Goal: Information Seeking & Learning: Learn about a topic

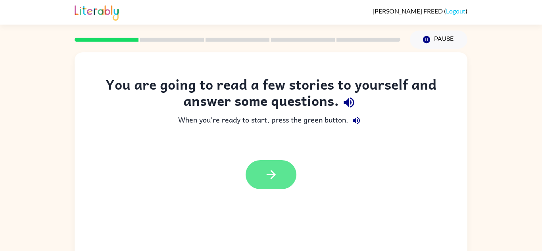
click at [266, 171] on icon "button" at bounding box center [271, 175] width 14 height 14
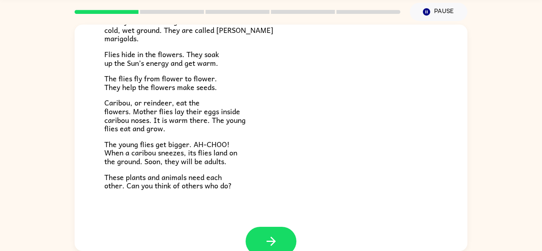
scroll to position [145, 0]
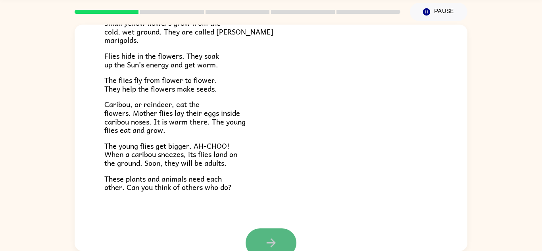
drag, startPoint x: 277, startPoint y: 237, endPoint x: 280, endPoint y: 234, distance: 4.5
click at [280, 234] on button "button" at bounding box center [271, 243] width 51 height 29
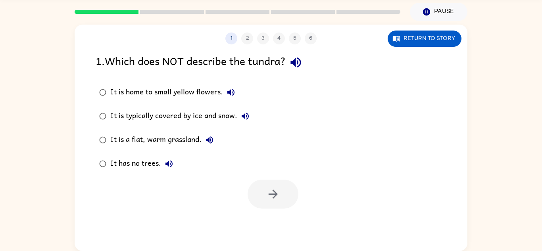
scroll to position [0, 0]
click at [140, 138] on div "It is a flat, warm grassland." at bounding box center [163, 140] width 107 height 16
click at [214, 143] on icon "button" at bounding box center [210, 140] width 10 height 10
click at [139, 138] on div "It is a flat, warm grassland." at bounding box center [163, 140] width 107 height 16
click at [263, 190] on button "button" at bounding box center [273, 194] width 51 height 29
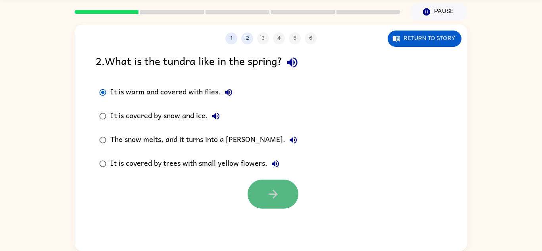
click at [264, 188] on button "button" at bounding box center [273, 194] width 51 height 29
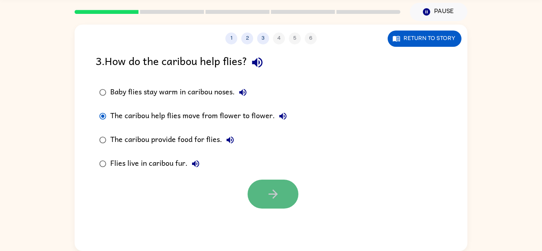
click at [276, 202] on button "button" at bounding box center [273, 194] width 51 height 29
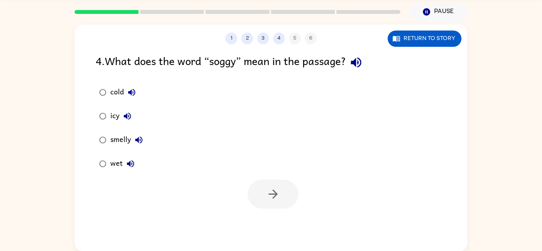
click at [111, 160] on div "wet" at bounding box center [124, 164] width 28 height 16
click at [245, 192] on div at bounding box center [271, 192] width 393 height 33
click at [261, 194] on button "button" at bounding box center [273, 194] width 51 height 29
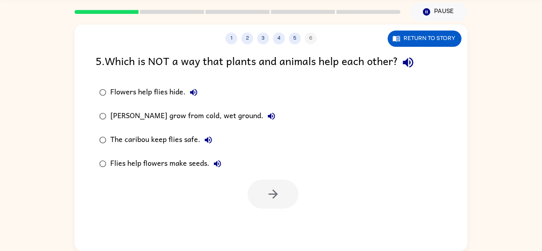
click at [131, 140] on div "The caribou keep flies safe." at bounding box center [163, 140] width 106 height 16
click at [265, 185] on button "button" at bounding box center [273, 194] width 51 height 29
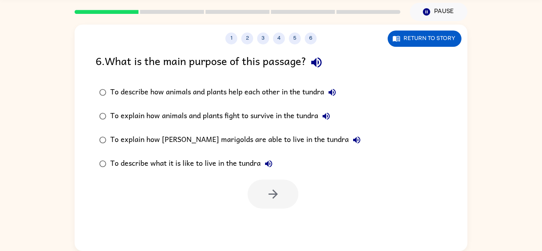
click at [313, 60] on icon "button" at bounding box center [317, 63] width 14 height 14
click at [322, 67] on icon "button" at bounding box center [317, 63] width 14 height 14
click at [320, 67] on icon "button" at bounding box center [317, 63] width 14 height 14
click at [320, 65] on icon "button" at bounding box center [317, 63] width 14 height 14
click at [337, 89] on icon "button" at bounding box center [332, 93] width 10 height 10
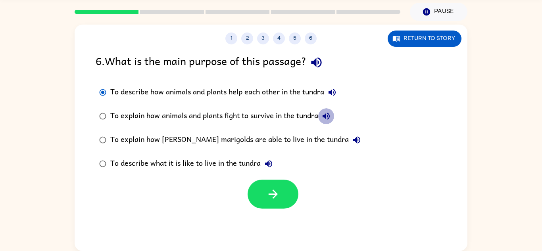
click at [334, 117] on button "To explain how animals and plants fight to survive in the tundra" at bounding box center [326, 116] width 16 height 16
click at [352, 136] on icon "button" at bounding box center [357, 140] width 10 height 10
click at [272, 169] on icon "button" at bounding box center [269, 164] width 10 height 10
click at [222, 160] on div "To describe what it is like to live in the tundra" at bounding box center [193, 164] width 166 height 16
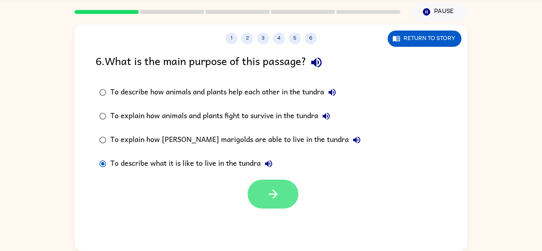
click at [258, 190] on button "button" at bounding box center [273, 194] width 51 height 29
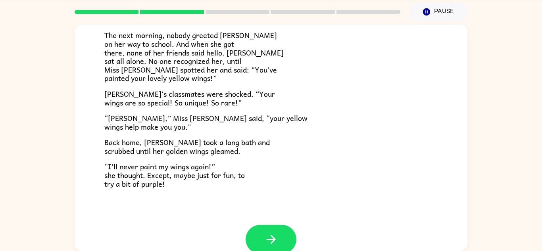
scroll to position [222, 0]
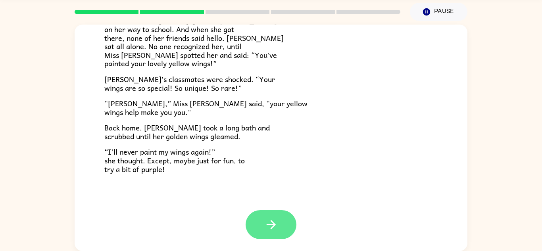
click at [273, 225] on icon "button" at bounding box center [270, 224] width 9 height 9
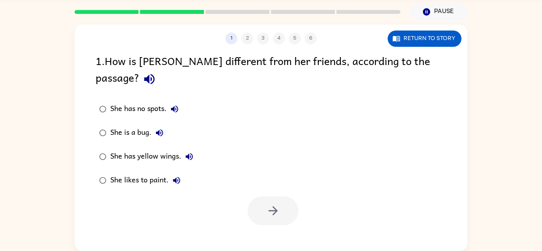
scroll to position [0, 0]
click at [151, 149] on div "She has yellow wings." at bounding box center [153, 157] width 87 height 16
click at [297, 199] on button "button" at bounding box center [273, 210] width 51 height 29
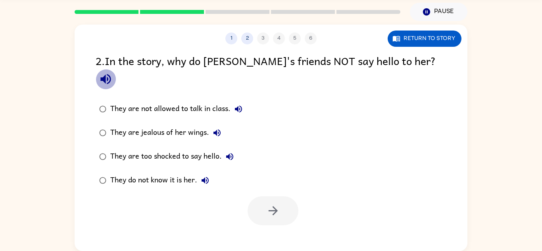
click at [116, 69] on button "button" at bounding box center [106, 79] width 20 height 20
click at [113, 72] on icon "button" at bounding box center [106, 79] width 14 height 14
click at [179, 173] on div "They do not know it is her." at bounding box center [161, 181] width 103 height 16
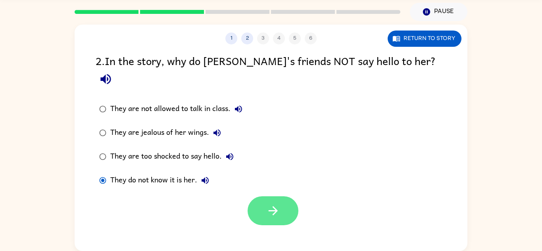
click at [267, 204] on icon "button" at bounding box center [273, 211] width 14 height 14
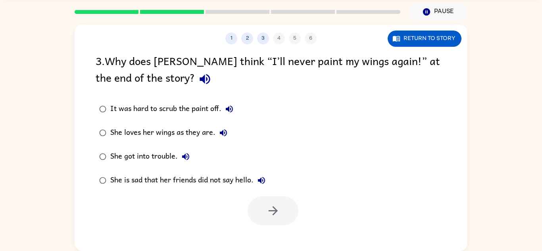
click at [169, 130] on div "She loves her wings as they are." at bounding box center [170, 133] width 121 height 16
click at [263, 199] on button "button" at bounding box center [273, 210] width 51 height 29
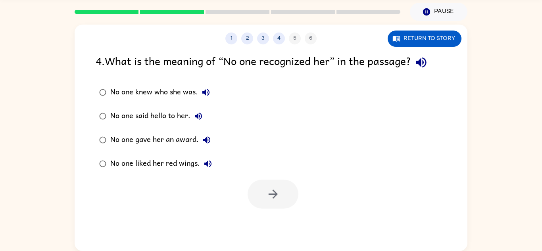
drag, startPoint x: 263, startPoint y: 199, endPoint x: 236, endPoint y: 200, distance: 27.4
click at [236, 200] on div at bounding box center [271, 192] width 393 height 33
click at [426, 60] on icon "button" at bounding box center [421, 63] width 10 height 10
click at [165, 93] on div "No one knew who she was." at bounding box center [162, 93] width 104 height 16
click at [262, 184] on button "button" at bounding box center [273, 194] width 51 height 29
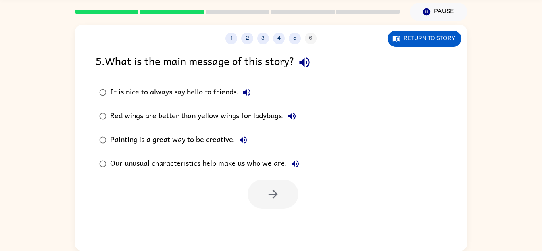
click at [309, 68] on icon "button" at bounding box center [305, 63] width 14 height 14
click at [235, 163] on div "Our unusual characteristics help make us who we are." at bounding box center [206, 164] width 193 height 16
click at [269, 200] on icon "button" at bounding box center [273, 194] width 14 height 14
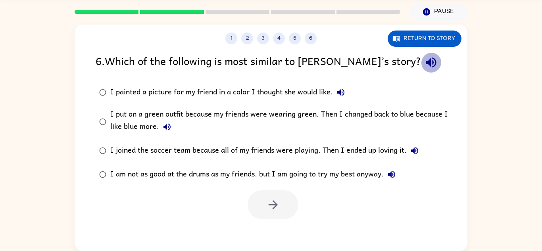
click at [424, 59] on icon "button" at bounding box center [431, 63] width 14 height 14
click at [342, 93] on icon "button" at bounding box center [341, 93] width 10 height 10
click at [165, 121] on button "I put on a green outfit because my friends were wearing green. Then I changed b…" at bounding box center [167, 127] width 16 height 16
click at [410, 146] on icon "button" at bounding box center [415, 151] width 10 height 10
click at [392, 180] on button "I am not as good at the drums as my friends, but I am going to try my best anyw…" at bounding box center [392, 175] width 16 height 16
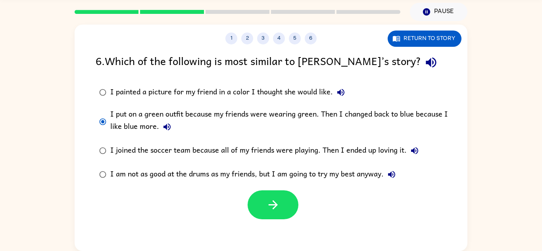
click at [159, 127] on button "I put on a green outfit because my friends were wearing green. Then I changed b…" at bounding box center [167, 127] width 16 height 16
click at [288, 209] on button "button" at bounding box center [273, 204] width 51 height 29
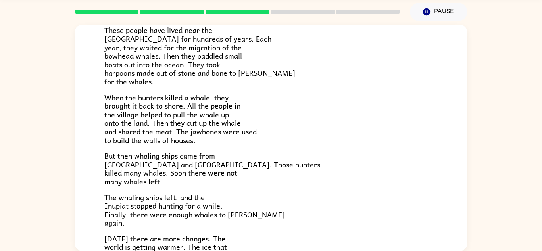
scroll to position [106, 0]
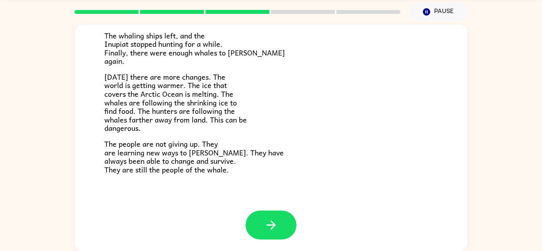
scroll to position [267, 0]
click at [275, 214] on button "button" at bounding box center [271, 224] width 51 height 29
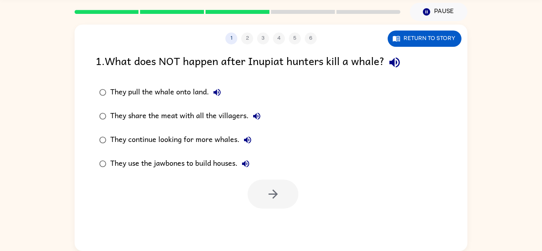
click at [399, 64] on icon "button" at bounding box center [395, 63] width 14 height 14
click at [198, 141] on div "They continue looking for more whales." at bounding box center [182, 140] width 145 height 16
drag, startPoint x: 264, startPoint y: 193, endPoint x: 258, endPoint y: 186, distance: 9.0
click at [258, 186] on button "button" at bounding box center [273, 194] width 51 height 29
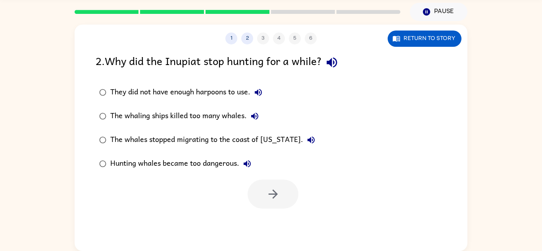
click at [339, 62] on icon "button" at bounding box center [332, 63] width 14 height 14
click at [191, 111] on div "The whaling ships killed too many whales." at bounding box center [186, 116] width 152 height 16
click at [265, 202] on button "button" at bounding box center [273, 194] width 51 height 29
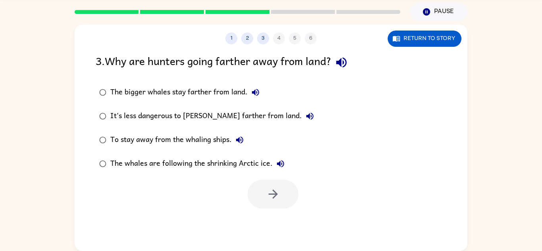
click at [346, 62] on icon "button" at bounding box center [341, 63] width 10 height 10
click at [285, 165] on icon "button" at bounding box center [281, 164] width 10 height 10
click at [113, 172] on label "The whales are following the shrinking Arctic ice." at bounding box center [206, 164] width 231 height 24
click at [246, 188] on div at bounding box center [271, 192] width 393 height 33
click at [251, 190] on button "button" at bounding box center [273, 194] width 51 height 29
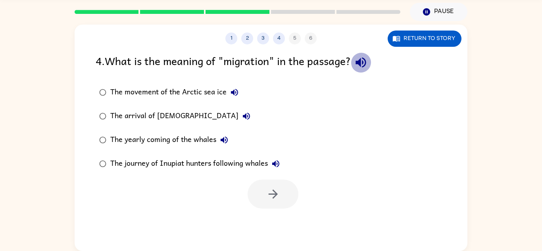
click at [364, 58] on icon "button" at bounding box center [361, 63] width 14 height 14
click at [235, 94] on icon "button" at bounding box center [235, 93] width 10 height 10
click at [242, 112] on icon "button" at bounding box center [247, 117] width 10 height 10
click at [215, 136] on div "The yearly coming of the whales" at bounding box center [171, 140] width 122 height 16
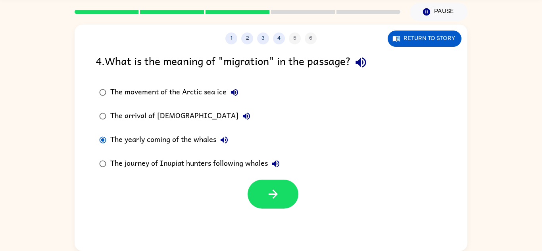
click at [219, 139] on icon "button" at bounding box center [224, 140] width 10 height 10
click at [281, 163] on button "The journey of Inupiat hunters following whales" at bounding box center [276, 164] width 16 height 16
click at [166, 88] on div "The movement of the Arctic sea ice" at bounding box center [176, 93] width 132 height 16
click at [289, 193] on button "button" at bounding box center [273, 194] width 51 height 29
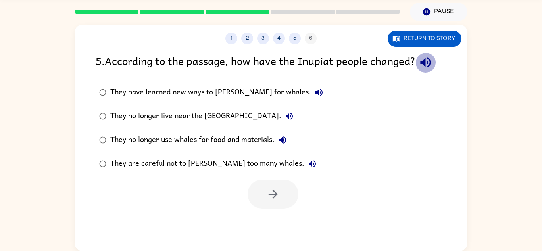
click at [425, 65] on icon "button" at bounding box center [426, 63] width 14 height 14
click at [314, 89] on icon "button" at bounding box center [319, 93] width 10 height 10
click at [285, 113] on icon "button" at bounding box center [290, 117] width 10 height 10
click at [282, 132] on button "They no longer use whales for food and materials." at bounding box center [283, 140] width 16 height 16
click at [253, 139] on div "They no longer use whales for food and materials." at bounding box center [200, 140] width 180 height 16
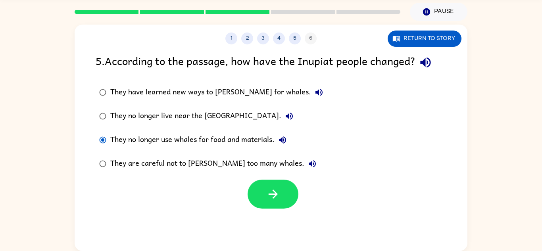
click at [265, 156] on div "They are careful not to [PERSON_NAME] too many whales." at bounding box center [215, 164] width 210 height 16
click at [257, 141] on div "They no longer use whales for food and materials." at bounding box center [200, 140] width 180 height 16
click at [308, 164] on icon "button" at bounding box center [313, 164] width 10 height 10
click at [274, 196] on icon "button" at bounding box center [273, 194] width 14 height 14
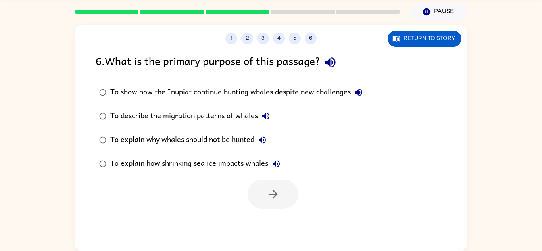
click at [333, 67] on icon "button" at bounding box center [330, 63] width 14 height 14
click at [360, 88] on icon "button" at bounding box center [359, 93] width 10 height 10
click at [267, 117] on icon "button" at bounding box center [265, 116] width 7 height 7
click at [267, 143] on icon "button" at bounding box center [263, 140] width 10 height 10
click at [265, 162] on div "To explain how shrinking sea ice impacts whales" at bounding box center [197, 164] width 174 height 16
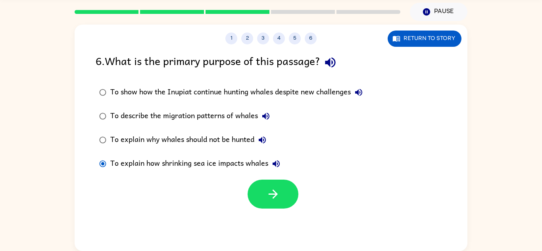
click at [273, 163] on icon "button" at bounding box center [276, 163] width 7 height 7
click at [358, 93] on icon "button" at bounding box center [358, 92] width 7 height 7
click at [264, 115] on icon "button" at bounding box center [265, 116] width 7 height 7
click at [120, 110] on div "To describe the migration patterns of whales" at bounding box center [192, 116] width 164 height 16
click at [275, 183] on button "button" at bounding box center [273, 194] width 51 height 29
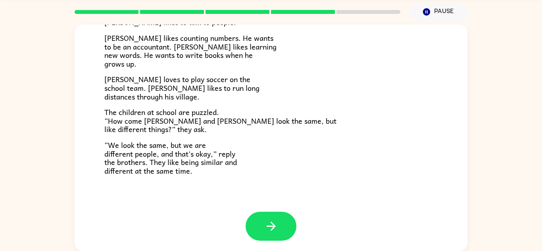
scroll to position [172, 0]
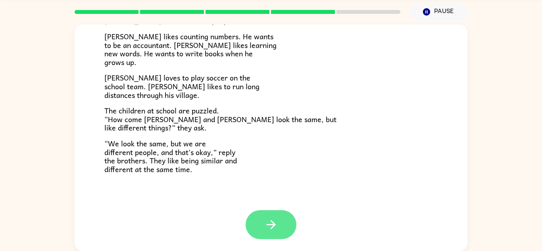
click at [274, 226] on icon "button" at bounding box center [270, 224] width 9 height 9
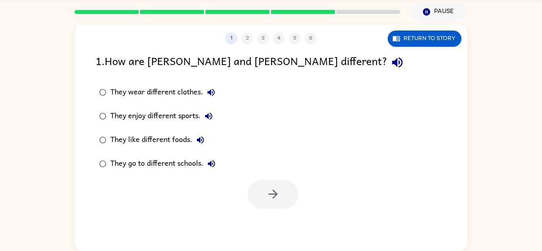
scroll to position [0, 0]
click at [185, 118] on div "They enjoy different sports." at bounding box center [163, 116] width 106 height 16
click at [262, 200] on button "button" at bounding box center [273, 194] width 51 height 29
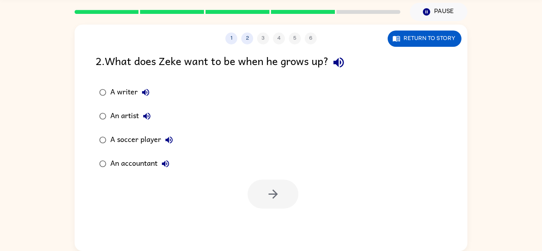
click at [340, 69] on icon "button" at bounding box center [339, 63] width 14 height 14
click at [146, 100] on button "A writer" at bounding box center [146, 93] width 16 height 16
click at [140, 113] on button "An artist" at bounding box center [147, 116] width 16 height 16
click at [157, 135] on div "A soccer player" at bounding box center [143, 140] width 67 height 16
click at [142, 162] on div "An accountant" at bounding box center [141, 164] width 63 height 16
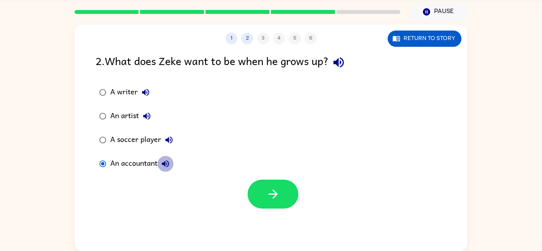
click at [162, 159] on icon "button" at bounding box center [166, 164] width 10 height 10
click at [169, 135] on icon "button" at bounding box center [169, 140] width 10 height 10
click at [132, 108] on div "An artist" at bounding box center [132, 116] width 44 height 16
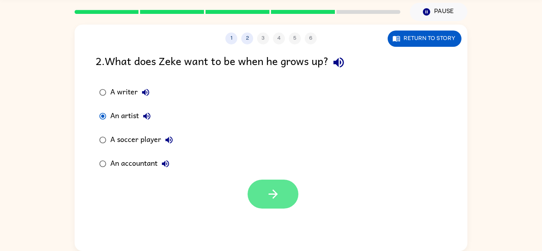
click at [283, 195] on button "button" at bounding box center [273, 194] width 51 height 29
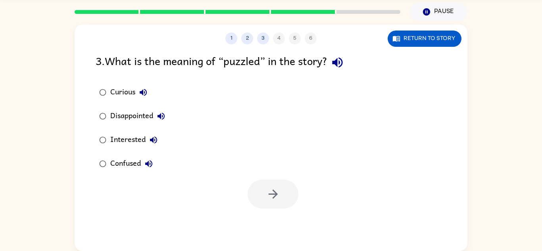
click at [337, 62] on icon "button" at bounding box center [337, 63] width 10 height 10
click at [344, 69] on button "button" at bounding box center [337, 62] width 20 height 20
click at [129, 164] on div "Confused" at bounding box center [133, 164] width 46 height 16
click at [310, 167] on div "Curious Disappointed Interested Confused" at bounding box center [282, 128] width 372 height 95
click at [277, 188] on icon "button" at bounding box center [273, 194] width 14 height 14
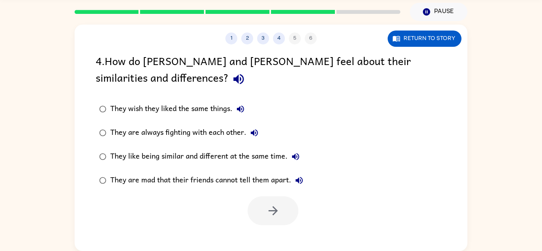
click at [229, 76] on button "button" at bounding box center [239, 79] width 20 height 20
click at [193, 160] on div "They like being similar and different at the same time." at bounding box center [206, 157] width 193 height 16
click at [252, 214] on button "button" at bounding box center [273, 210] width 51 height 29
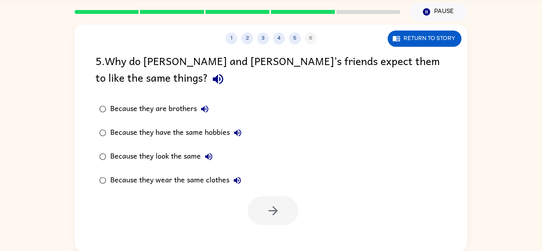
click at [98, 71] on div "5 . Why do [PERSON_NAME] and [PERSON_NAME]’s friends expect them to like the sa…" at bounding box center [271, 70] width 351 height 37
click at [211, 75] on icon "button" at bounding box center [218, 79] width 14 height 14
click at [213, 76] on icon "button" at bounding box center [218, 79] width 10 height 10
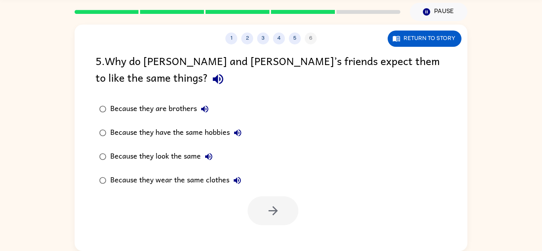
click at [213, 76] on icon "button" at bounding box center [218, 79] width 10 height 10
click at [185, 158] on div "Because they look the same" at bounding box center [163, 157] width 106 height 16
click at [261, 214] on button "button" at bounding box center [273, 210] width 51 height 29
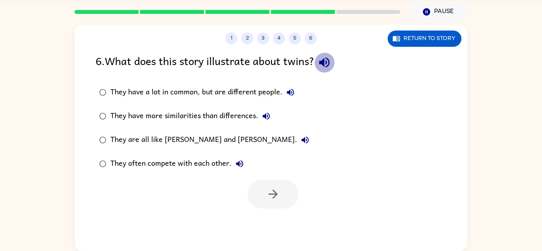
click at [324, 56] on icon "button" at bounding box center [324, 63] width 14 height 14
click at [294, 95] on icon "button" at bounding box center [291, 93] width 10 height 10
click at [269, 117] on icon "button" at bounding box center [266, 116] width 7 height 7
click at [300, 137] on icon "button" at bounding box center [305, 140] width 10 height 10
click at [244, 166] on button "They often compete with each other." at bounding box center [240, 164] width 16 height 16
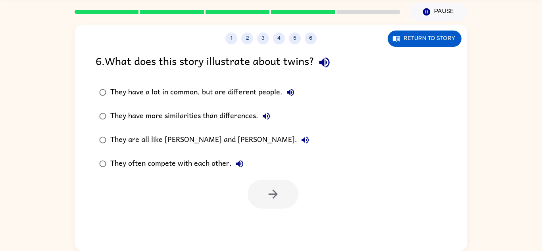
click at [246, 119] on div "They have more similarities than differences." at bounding box center [192, 116] width 164 height 16
click at [267, 200] on icon "button" at bounding box center [273, 194] width 14 height 14
